Goal: Register for event/course

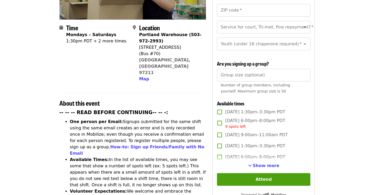
scroll to position [132, 0]
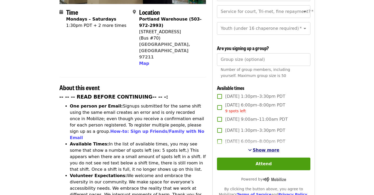
click at [264, 150] on span "Show more" at bounding box center [266, 150] width 27 height 5
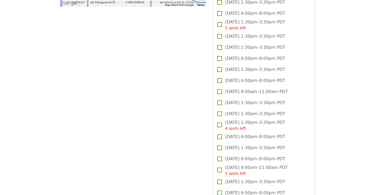
scroll to position [555, 0]
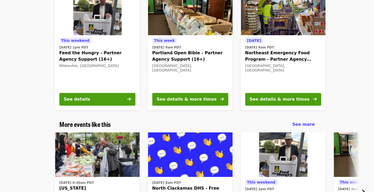
scroll to position [343, 0]
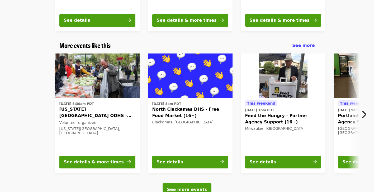
click at [364, 109] on icon "chevron-right icon" at bounding box center [363, 114] width 5 height 10
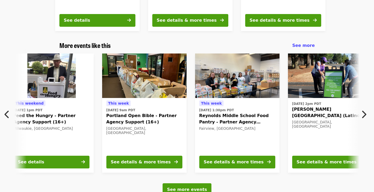
scroll to position [0, 284]
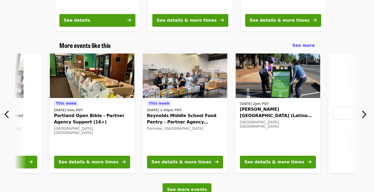
click at [364, 109] on icon "chevron-right icon" at bounding box center [363, 114] width 5 height 10
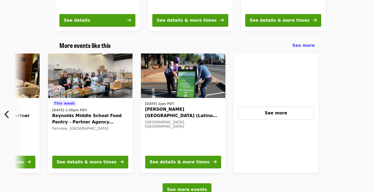
scroll to position [0, 420]
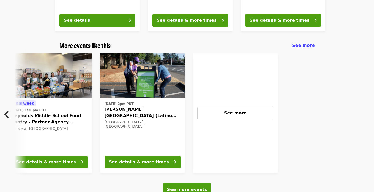
click at [7, 109] on icon "chevron-left icon" at bounding box center [6, 114] width 5 height 10
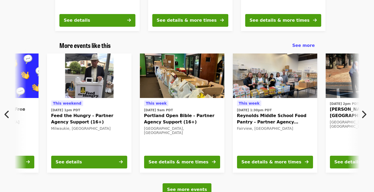
click at [7, 109] on icon "chevron-left icon" at bounding box center [6, 114] width 5 height 10
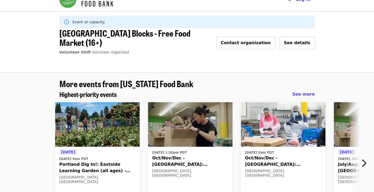
scroll to position [0, 0]
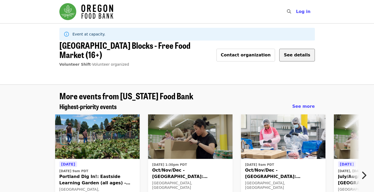
click at [293, 53] on span "See details" at bounding box center [297, 54] width 26 height 5
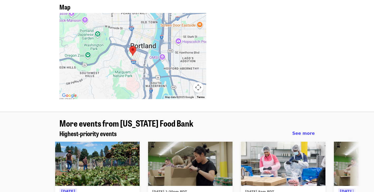
scroll to position [396, 0]
